Goal: Transaction & Acquisition: Purchase product/service

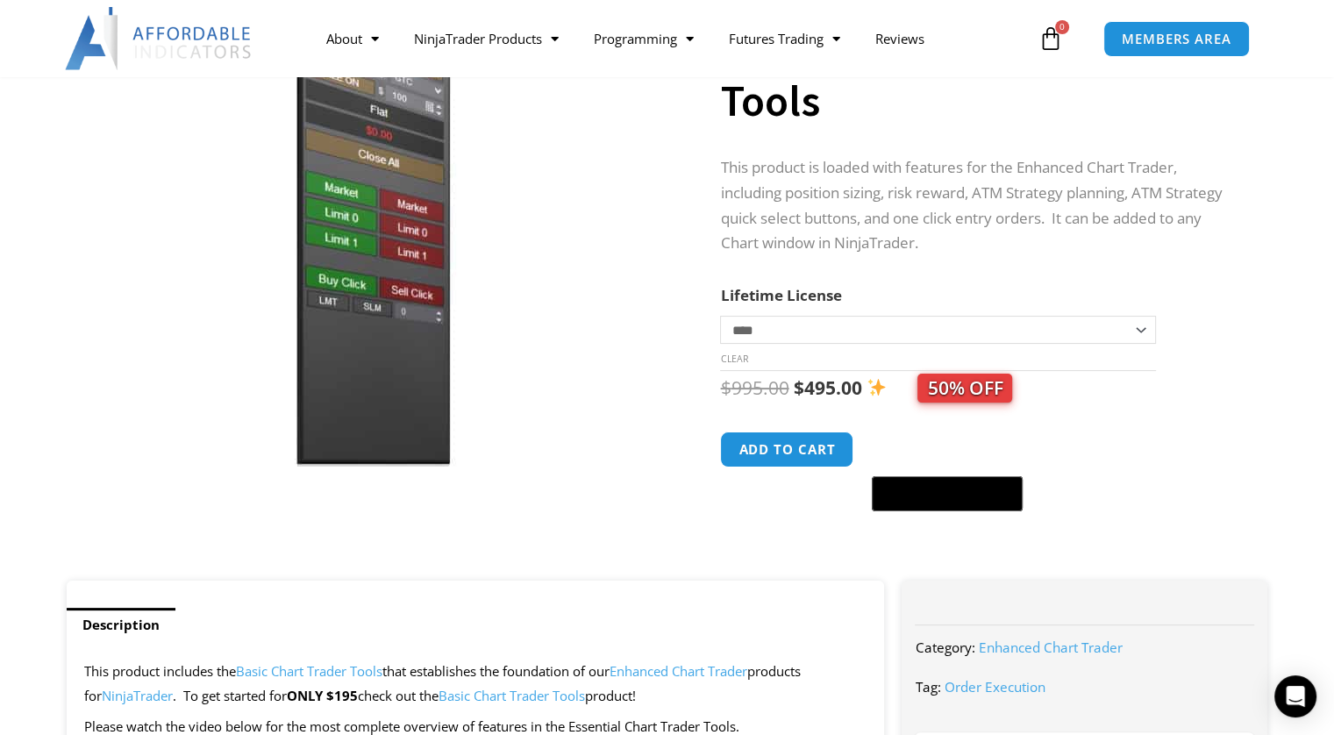
scroll to position [351, 0]
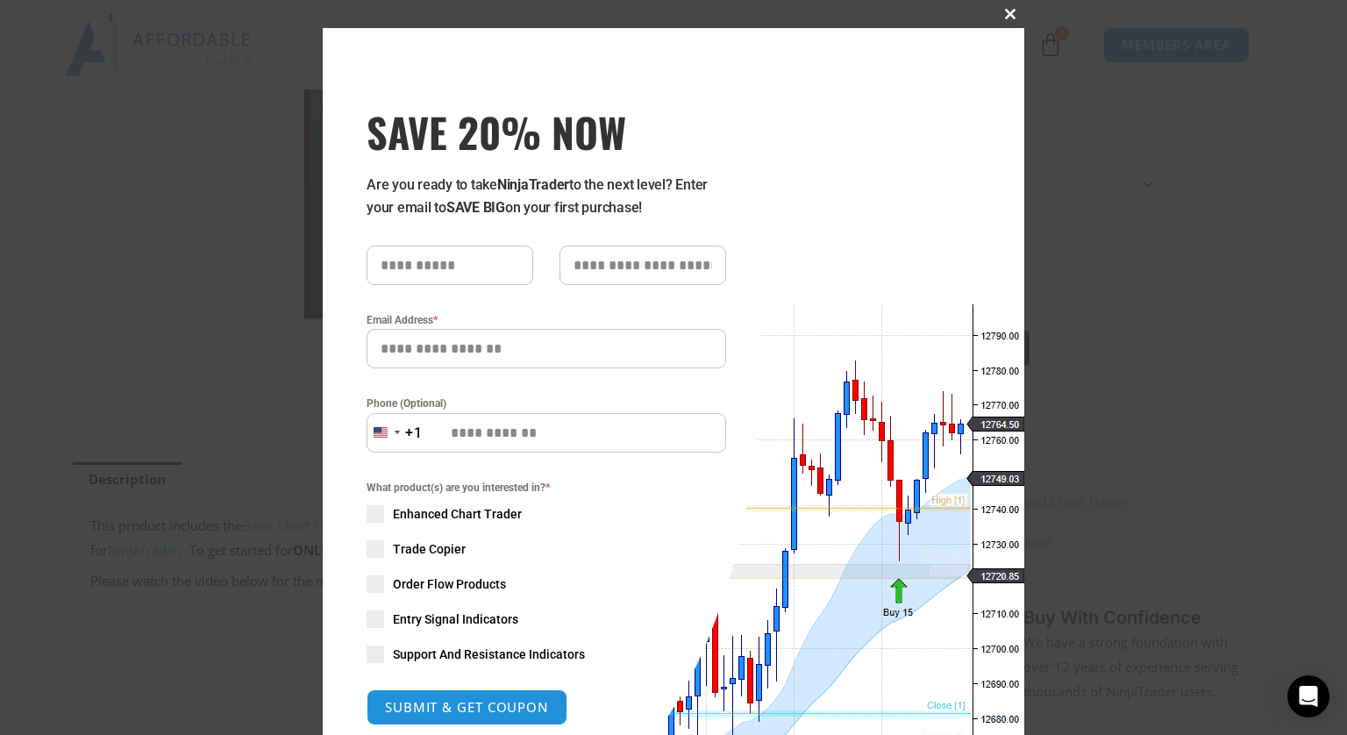
click at [999, 18] on span at bounding box center [1010, 14] width 28 height 11
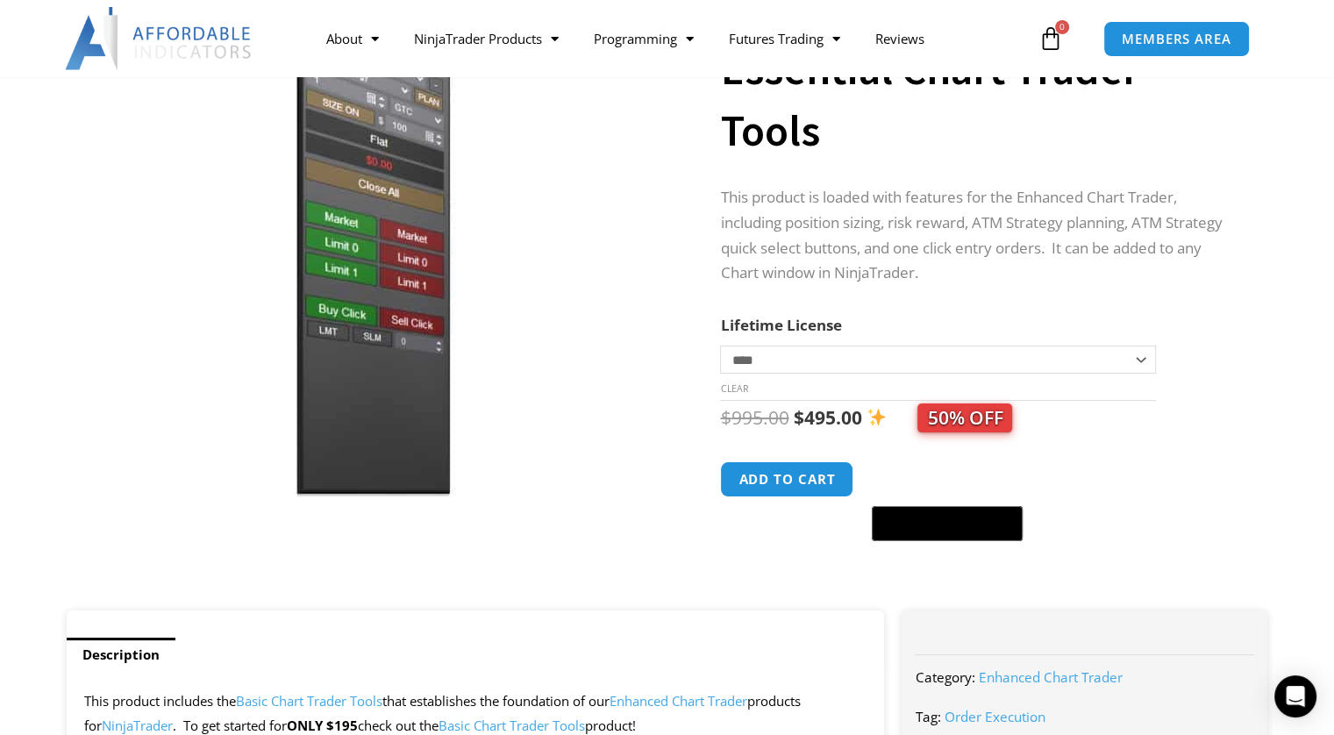
scroll to position [88, 0]
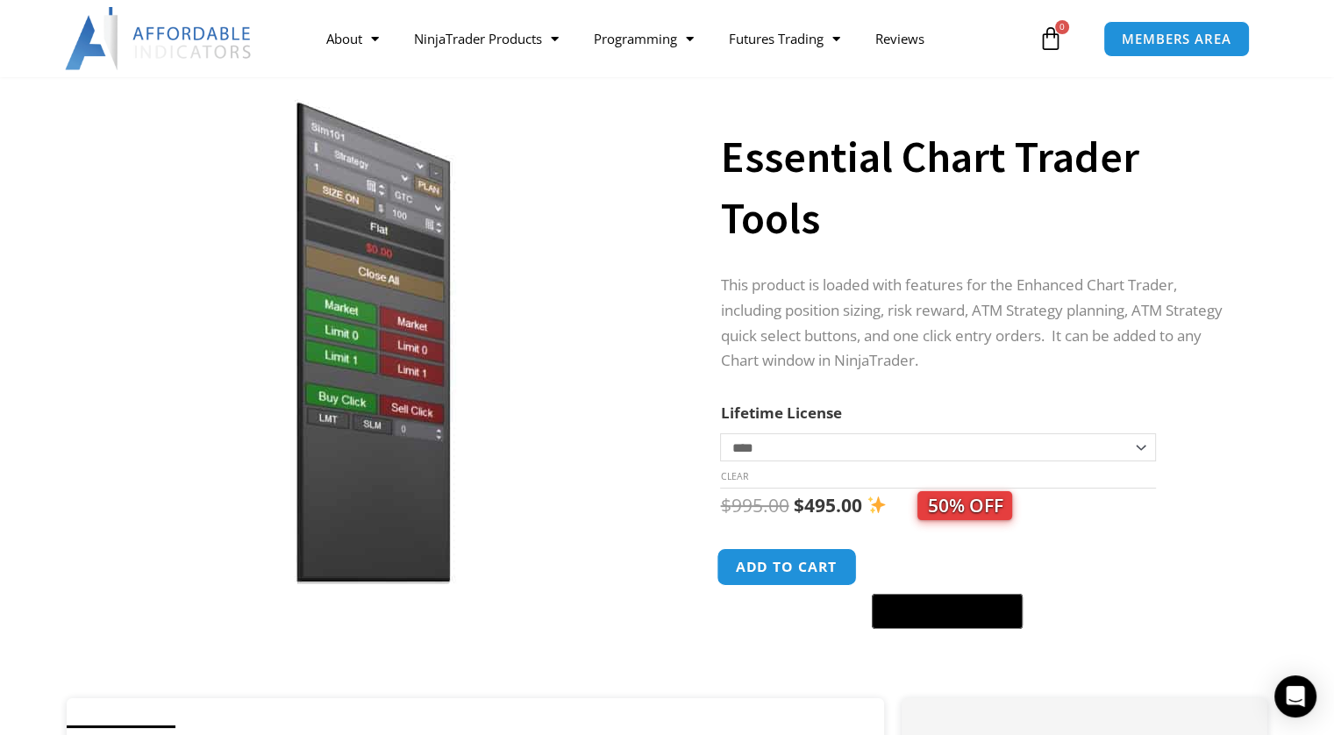
click at [790, 573] on button "Add to cart" at bounding box center [787, 567] width 140 height 38
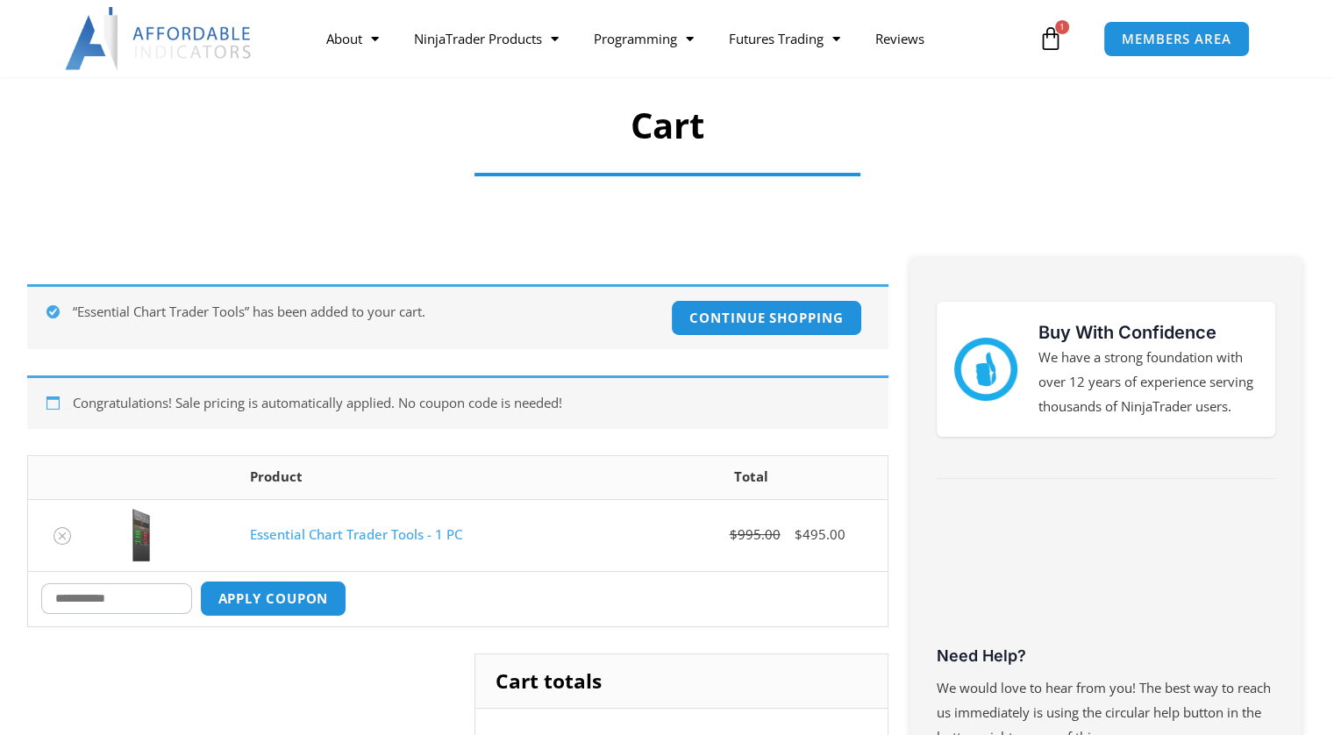
scroll to position [175, 0]
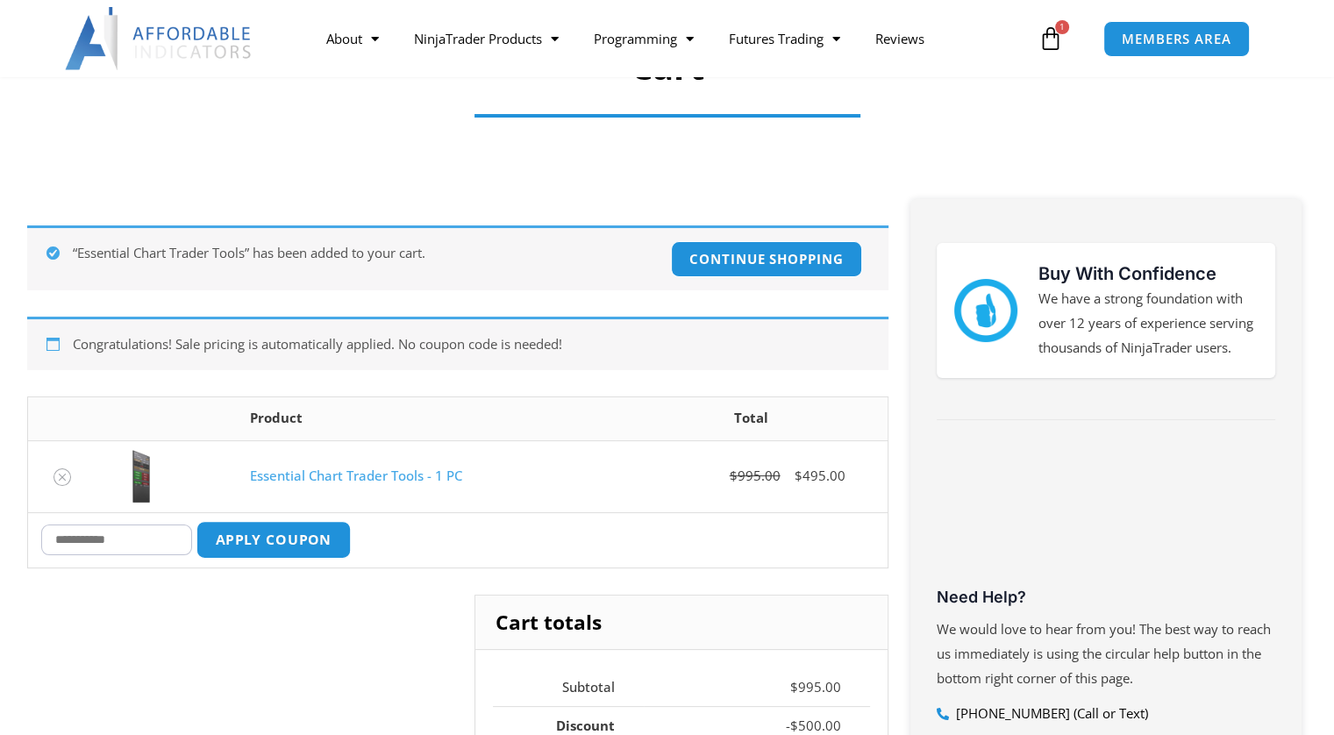
click at [276, 532] on button "Apply coupon" at bounding box center [273, 540] width 154 height 38
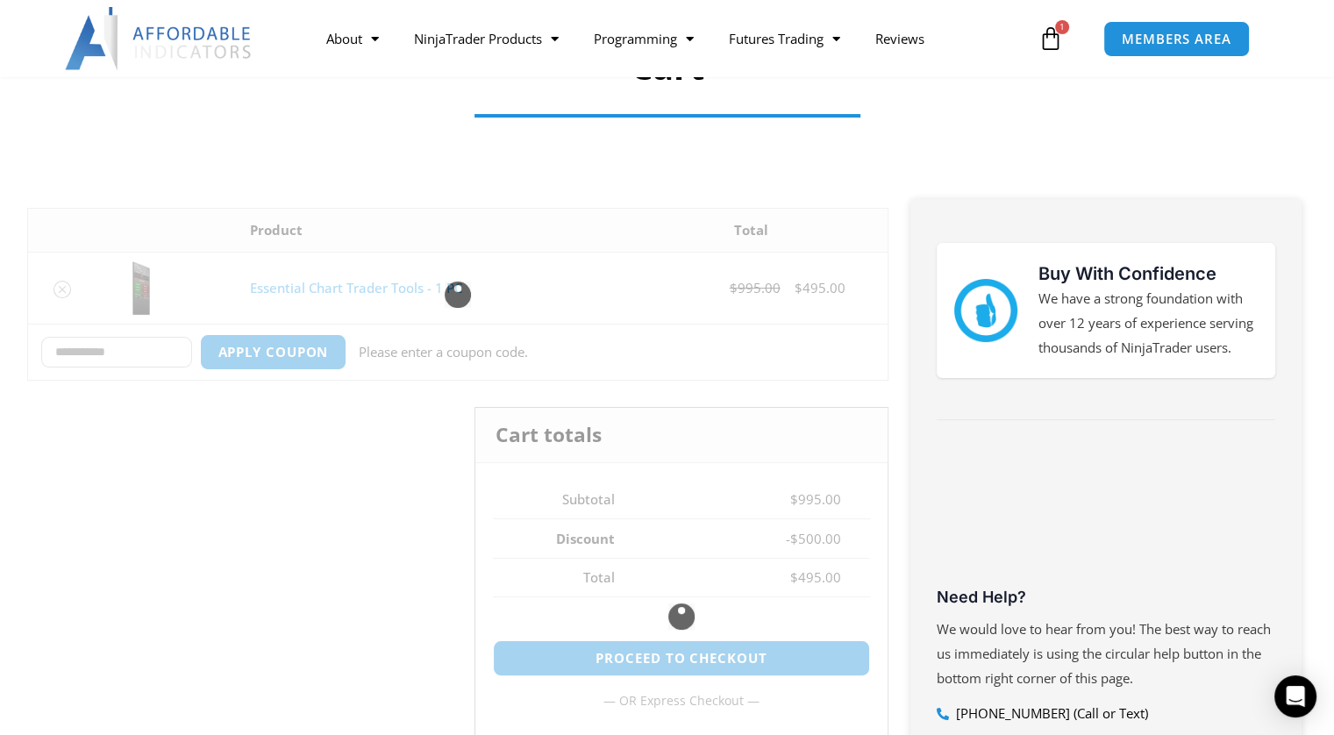
type button "Apply coupon"
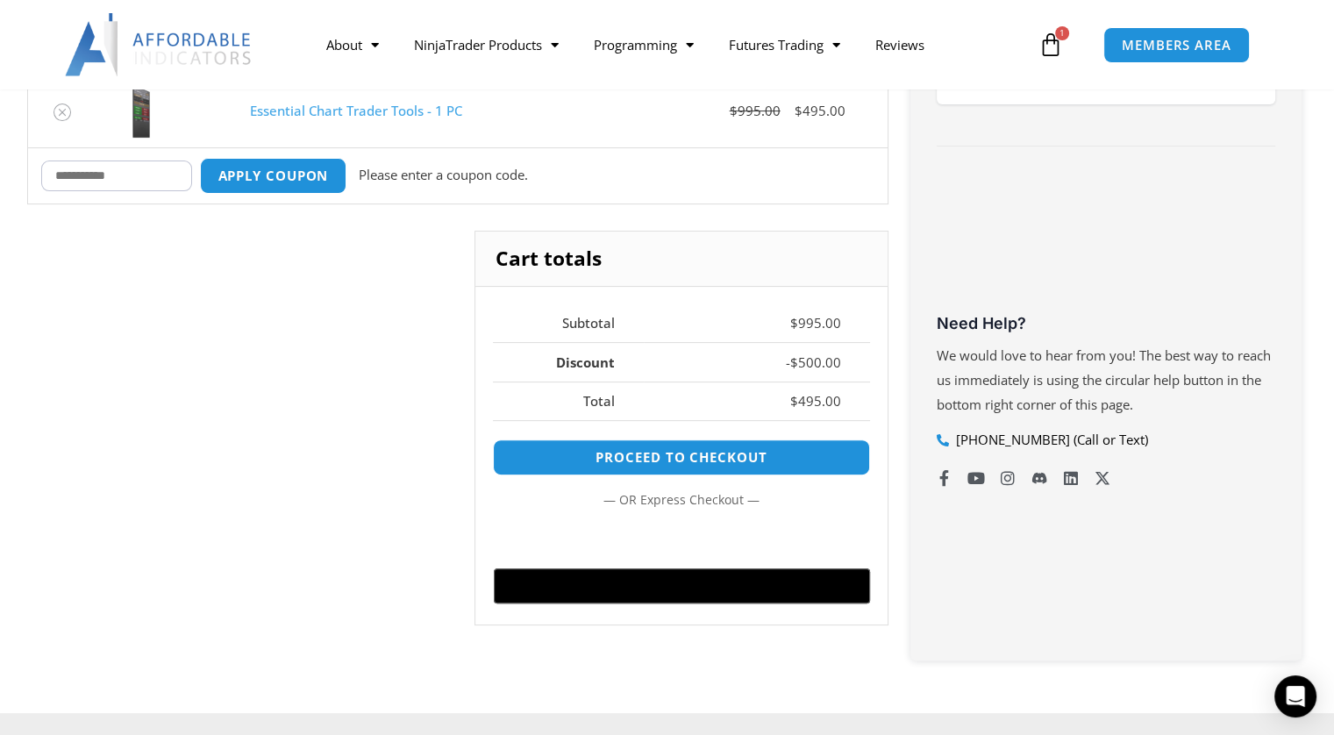
scroll to position [348, 0]
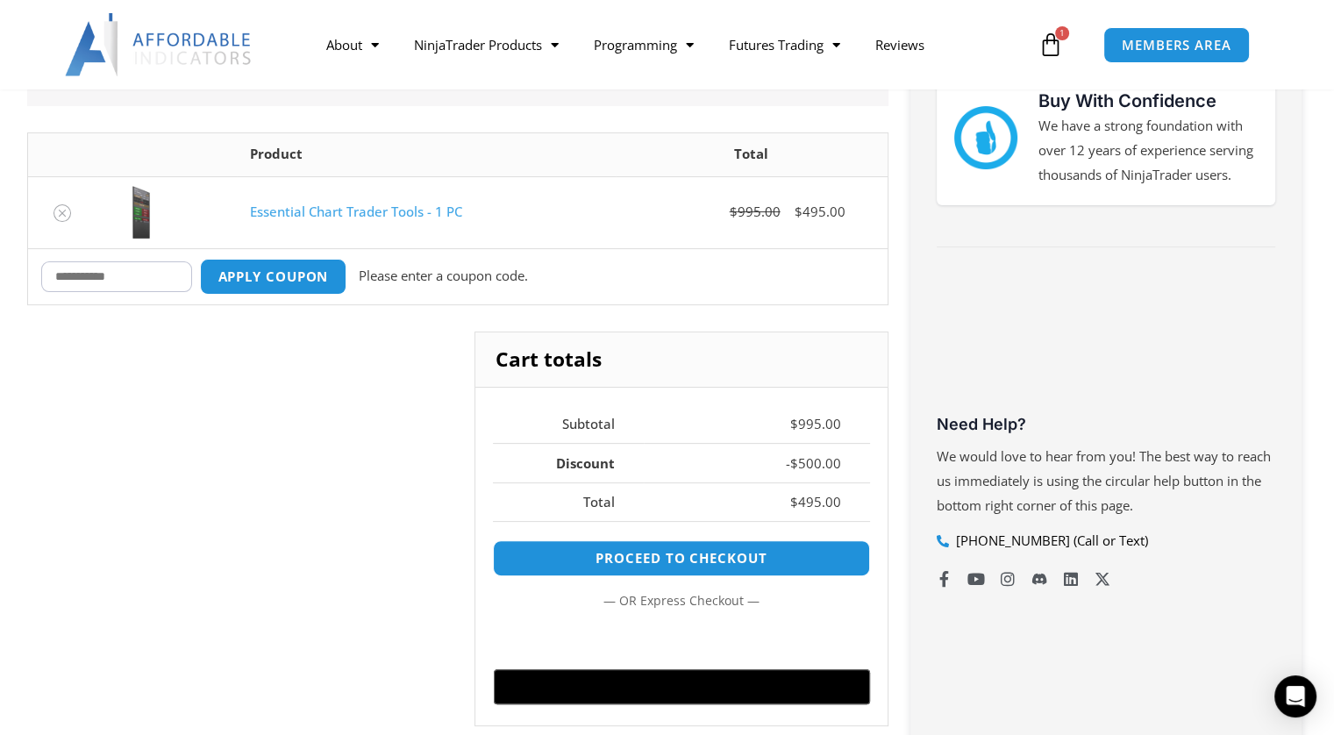
click at [146, 274] on input "Coupon:" at bounding box center [116, 276] width 151 height 31
paste input "**********"
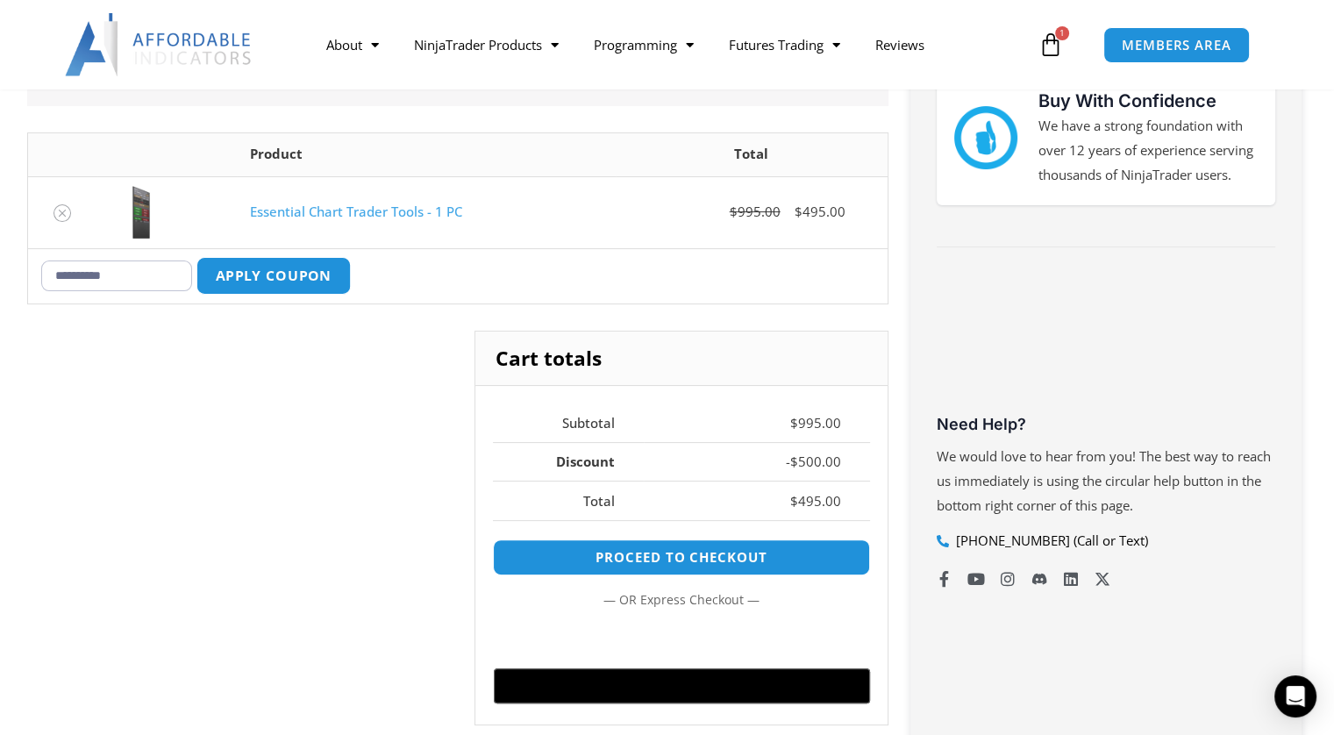
type input "**********"
click at [277, 279] on button "Apply coupon" at bounding box center [273, 276] width 154 height 38
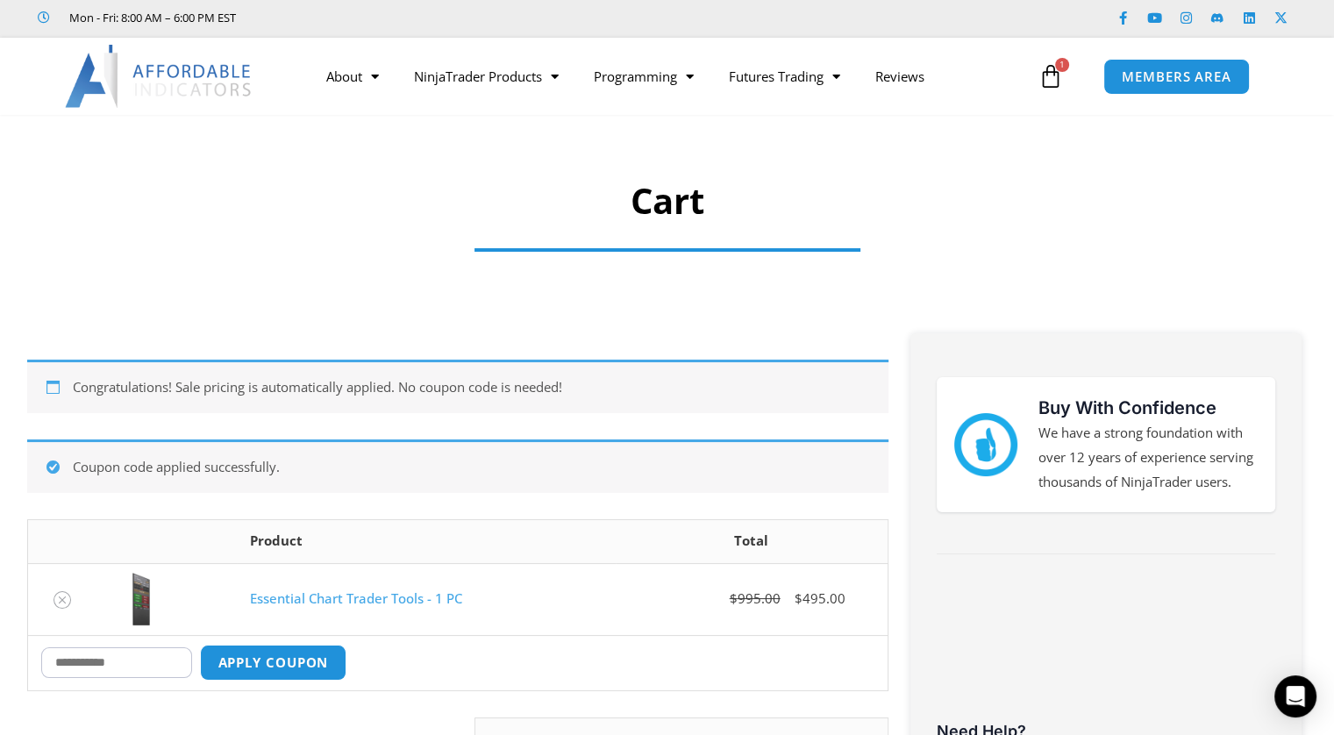
scroll to position [0, 0]
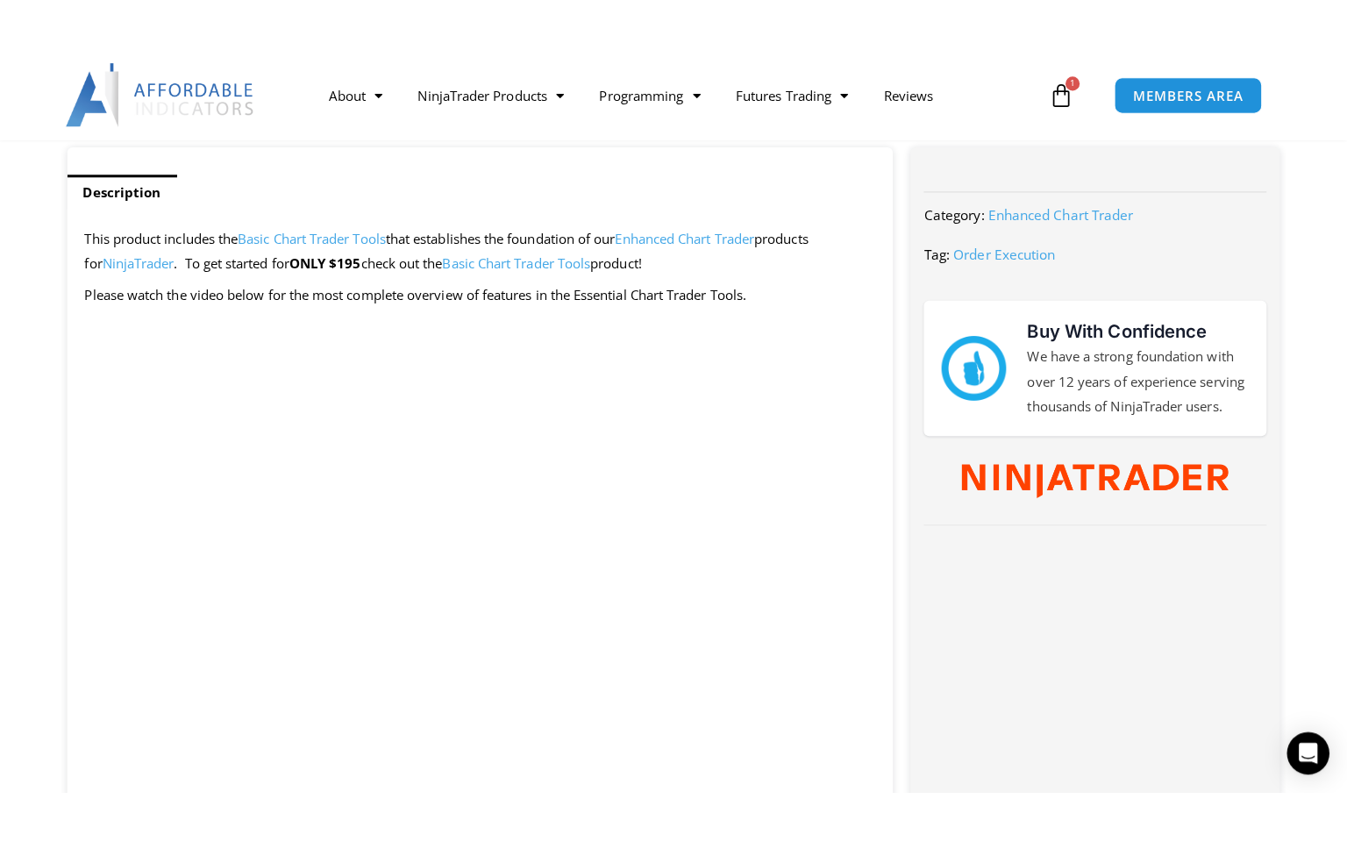
scroll to position [789, 0]
